Goal: Find specific page/section: Find specific page/section

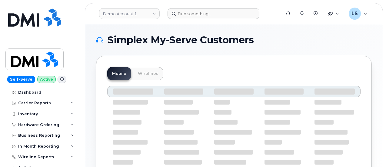
drag, startPoint x: 183, startPoint y: 8, endPoint x: 185, endPoint y: 11, distance: 3.9
click at [185, 11] on header "Demo Account 1 Support Alerts Knowledge Base Quicklinks Suspend / Cancel Device…" at bounding box center [234, 13] width 298 height 21
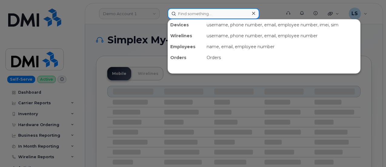
click at [185, 11] on input at bounding box center [214, 13] width 92 height 11
paste input "7328504815"
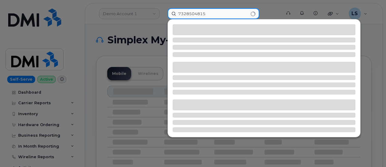
type input "7328504815"
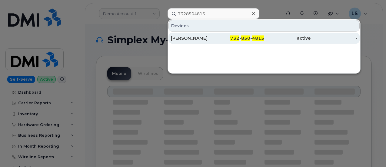
click at [239, 37] on span "732" at bounding box center [235, 37] width 9 height 5
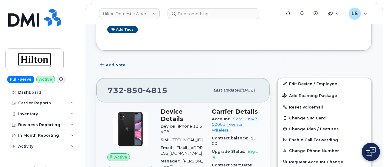
scroll to position [108, 0]
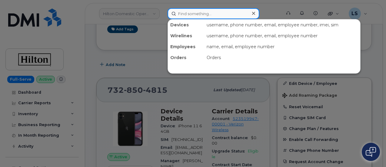
click at [184, 15] on input at bounding box center [214, 13] width 92 height 11
paste input "5044605265"
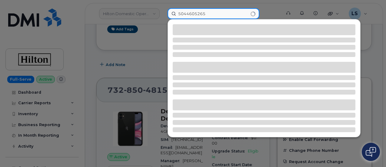
type input "5044605265"
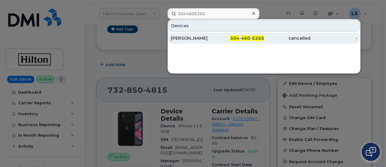
click at [248, 35] on span "460" at bounding box center [245, 37] width 9 height 5
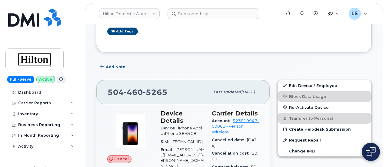
scroll to position [158, 0]
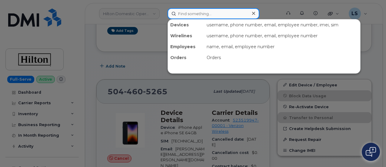
click at [189, 14] on input at bounding box center [214, 13] width 92 height 11
paste input "6507592718"
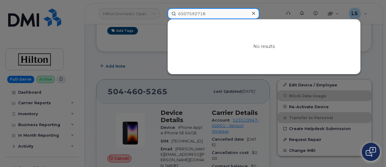
click at [223, 15] on input "6507592718" at bounding box center [214, 13] width 92 height 11
paste input "-759-2718"
type input "[PHONE_NUMBER]"
